Goal: Task Accomplishment & Management: Use online tool/utility

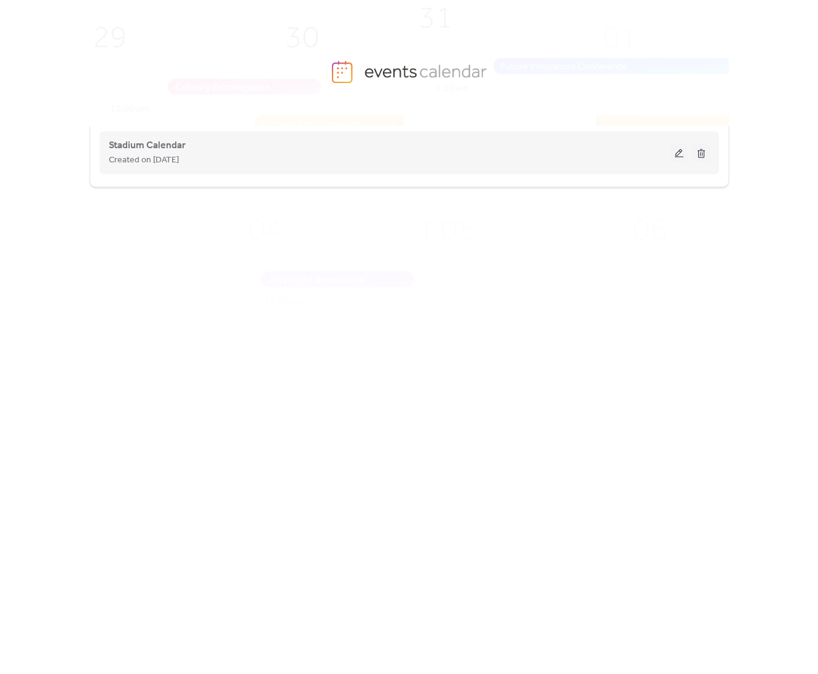
click at [679, 154] on button at bounding box center [679, 152] width 17 height 18
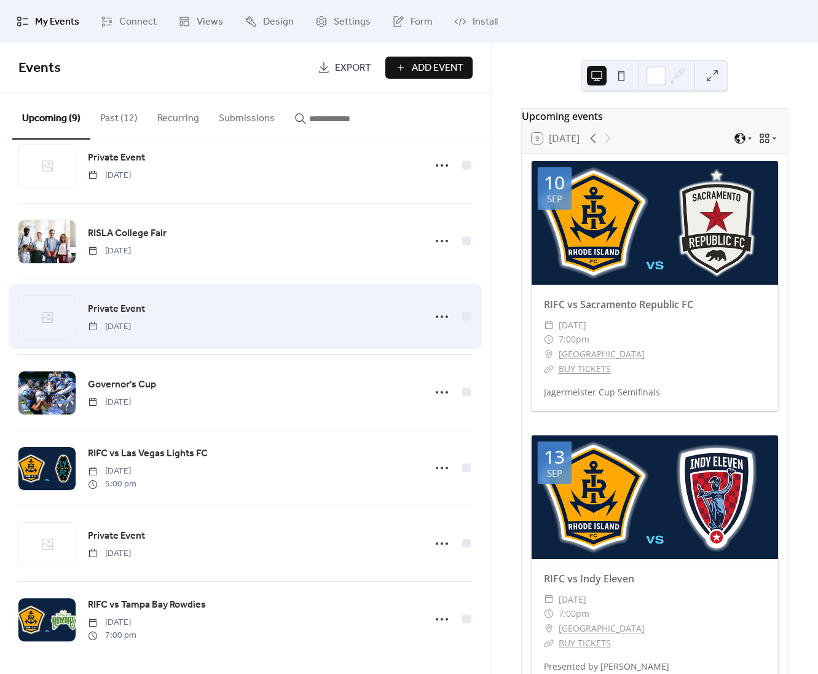
scroll to position [185, 0]
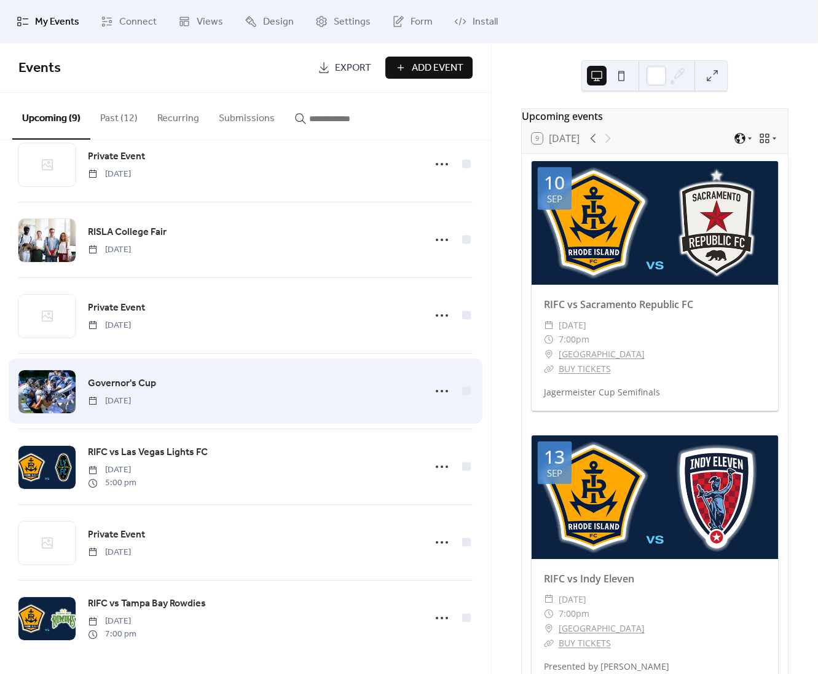
click at [119, 381] on span "Governor's Cup" at bounding box center [122, 383] width 68 height 15
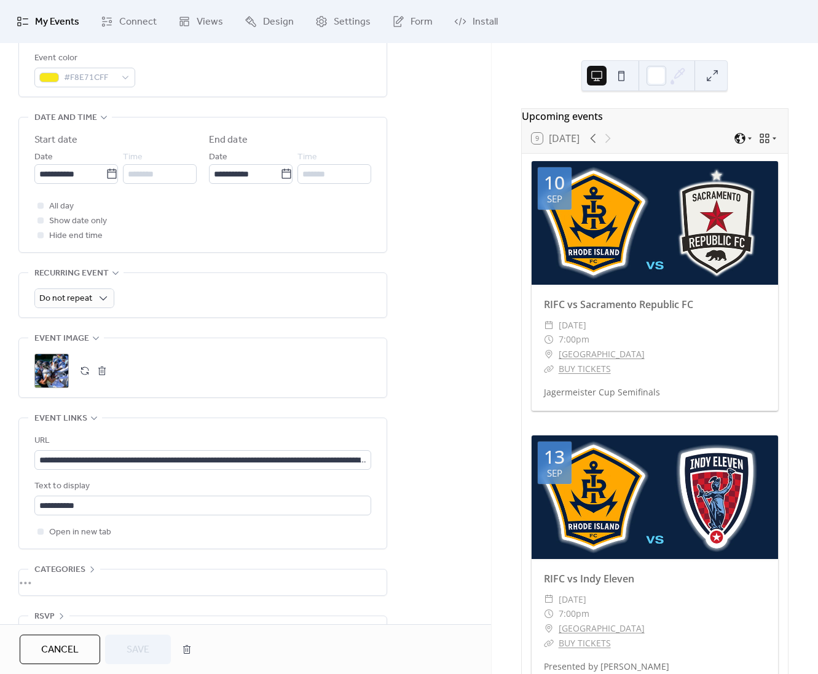
scroll to position [386, 0]
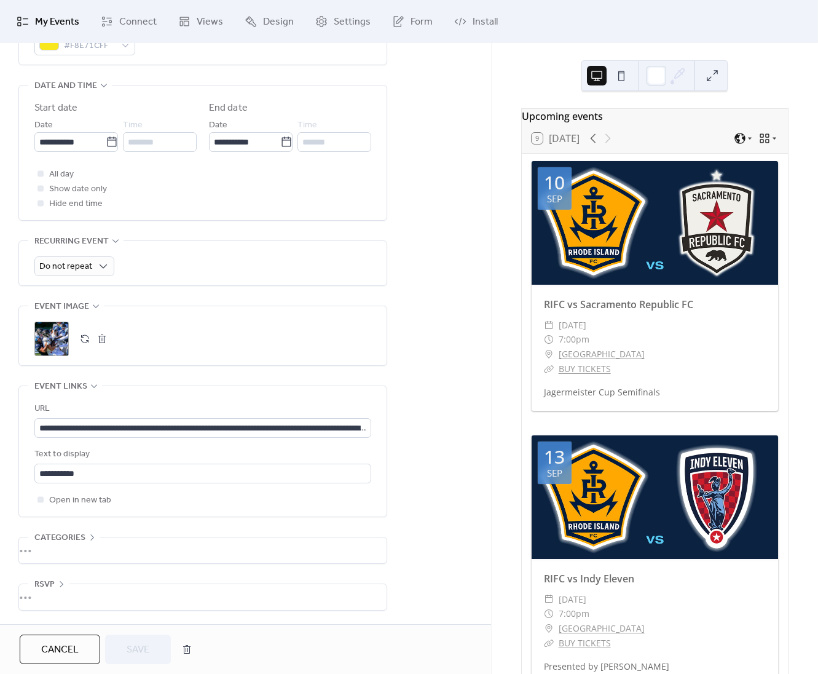
click at [86, 338] on button "button" at bounding box center [84, 338] width 17 height 17
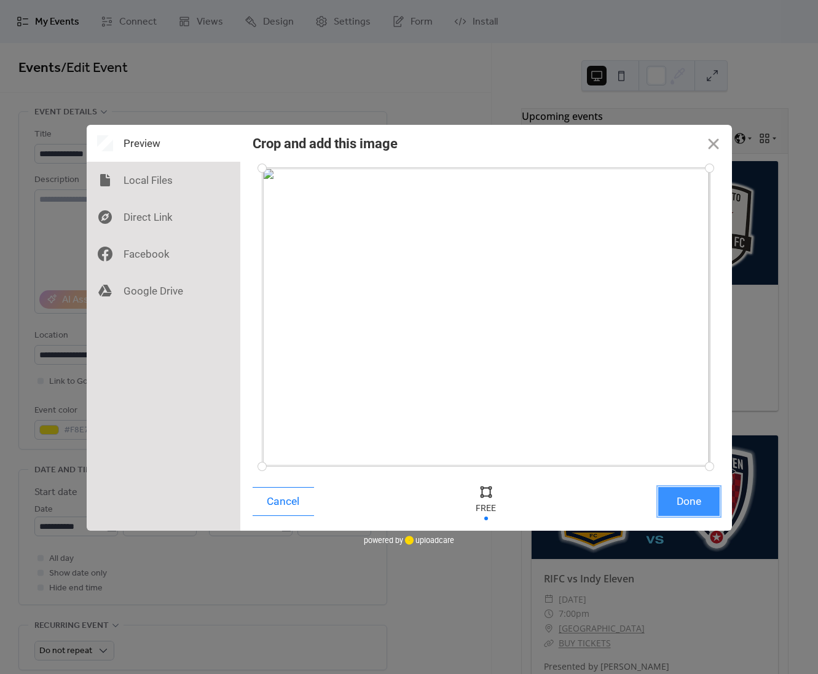
click at [689, 505] on button "Done" at bounding box center [689, 501] width 61 height 29
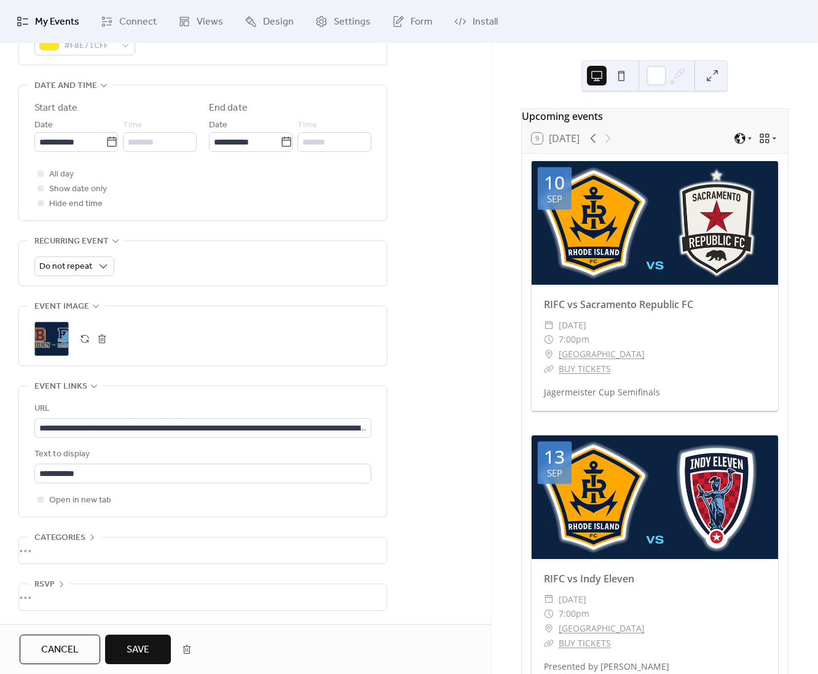
click at [141, 651] on span "Save" at bounding box center [138, 650] width 23 height 15
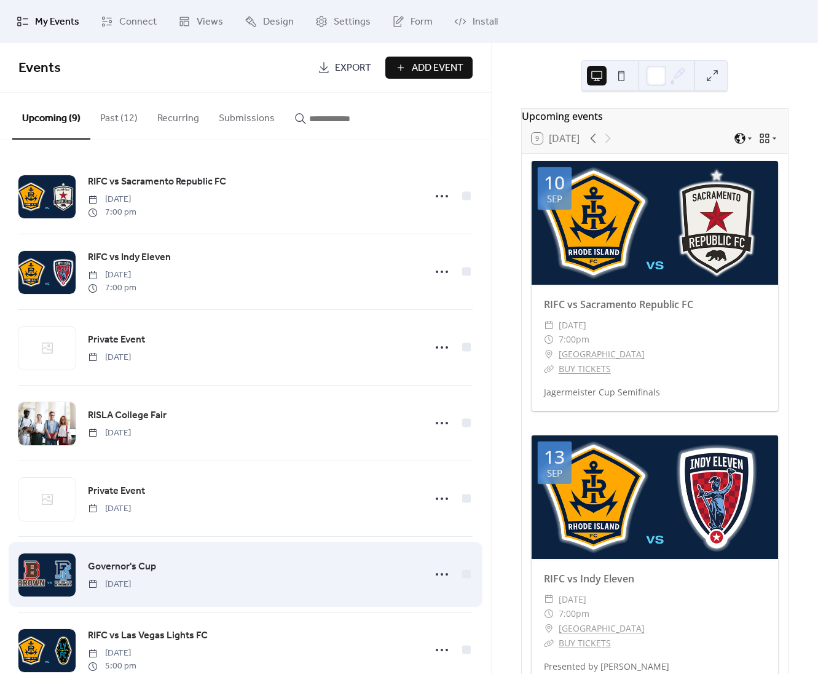
scroll to position [5, 0]
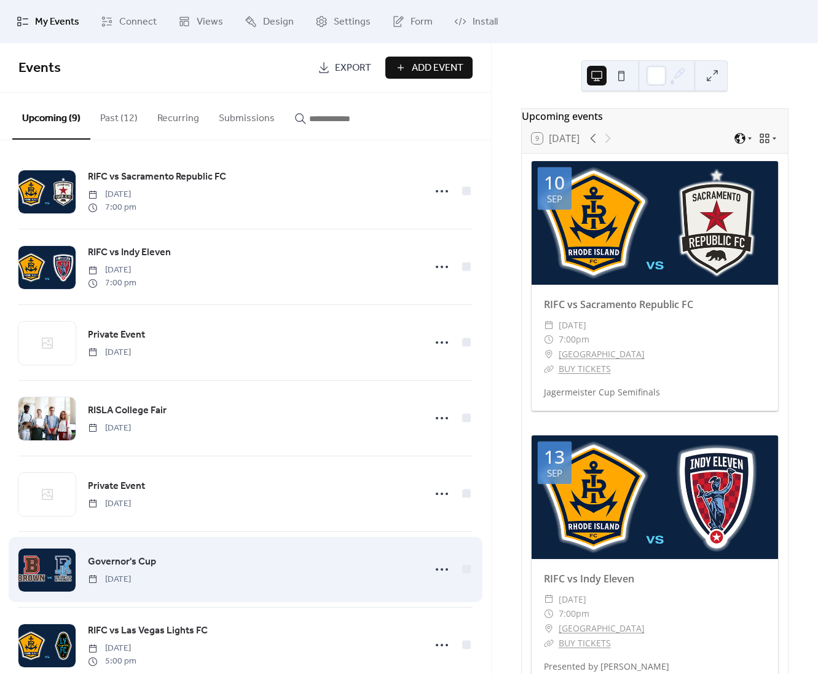
click at [152, 563] on span "Governor's Cup" at bounding box center [122, 562] width 68 height 15
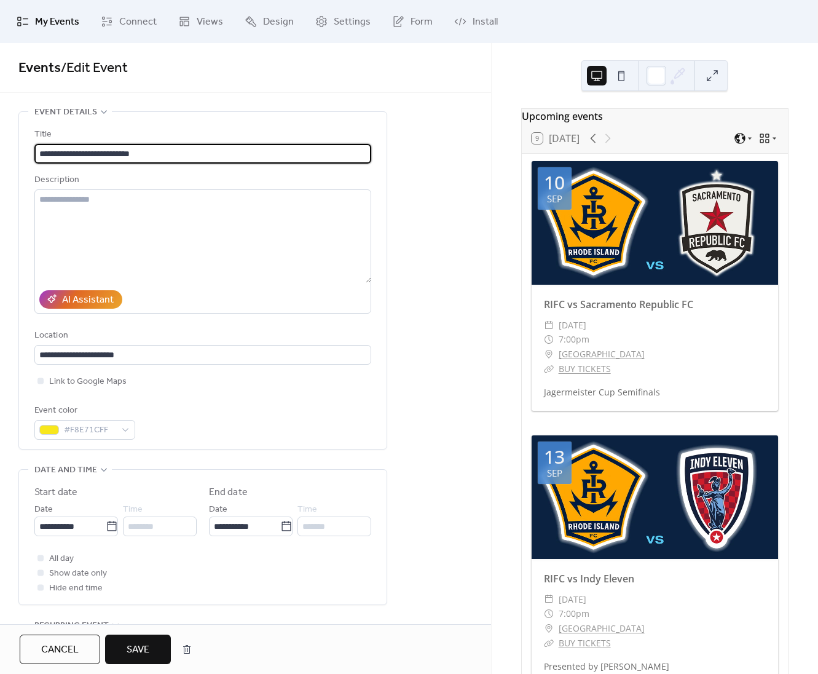
type input "**********"
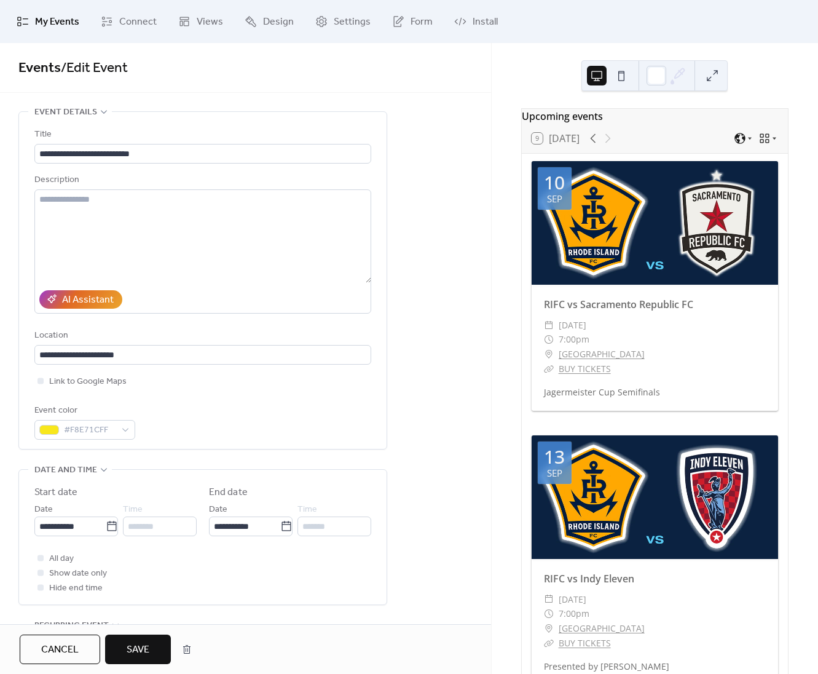
click at [141, 648] on span "Save" at bounding box center [138, 650] width 23 height 15
